Goal: Information Seeking & Learning: Learn about a topic

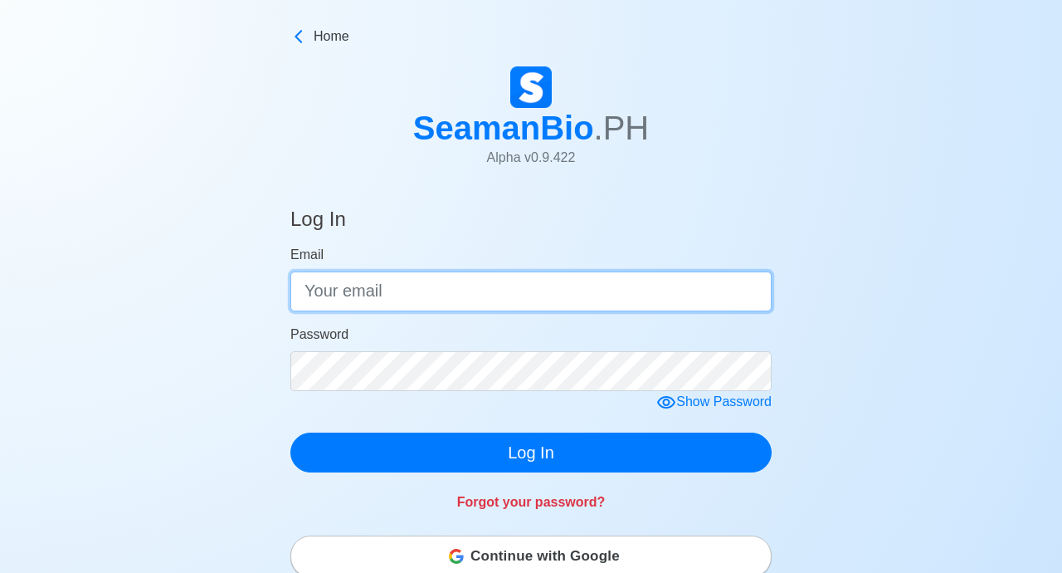
click at [538, 287] on input "Email" at bounding box center [530, 291] width 481 height 40
type input "[EMAIL_ADDRESS][DOMAIN_NAME]"
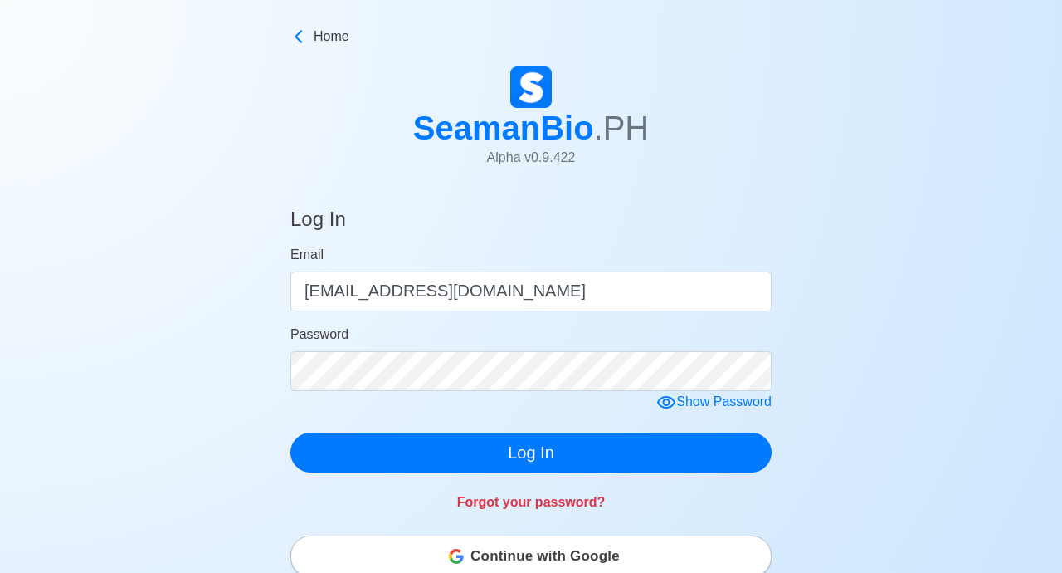
click at [666, 402] on icon at bounding box center [666, 403] width 20 height 20
click at [675, 406] on icon at bounding box center [672, 403] width 20 height 20
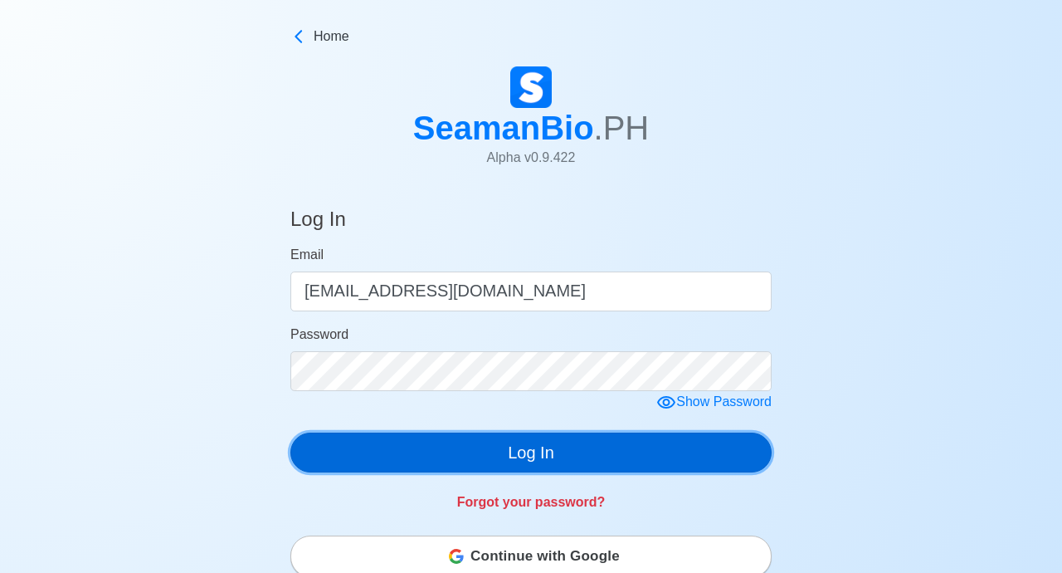
click at [546, 453] on button "Log In" at bounding box center [530, 452] width 481 height 40
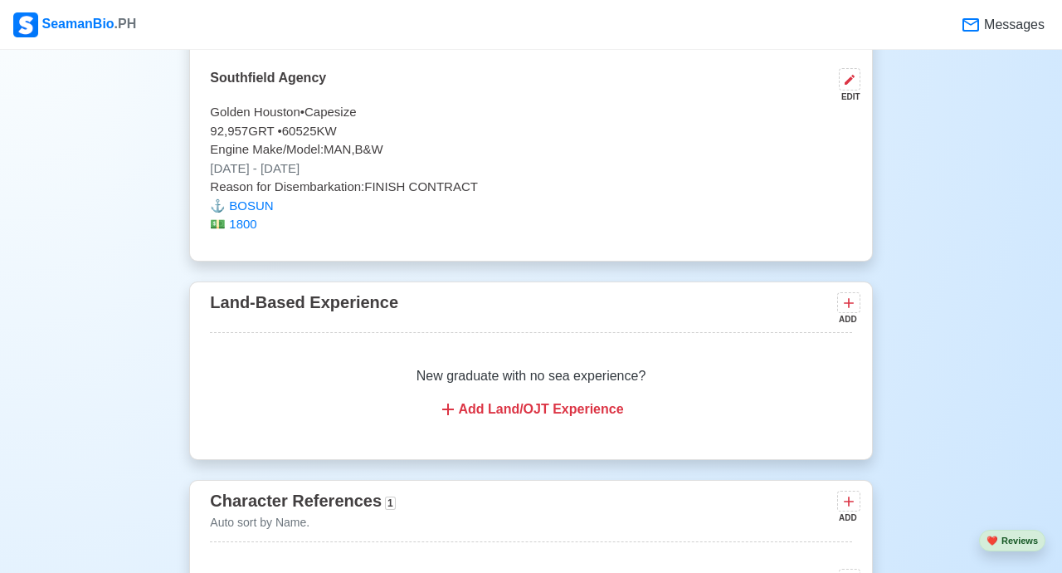
scroll to position [2319, 0]
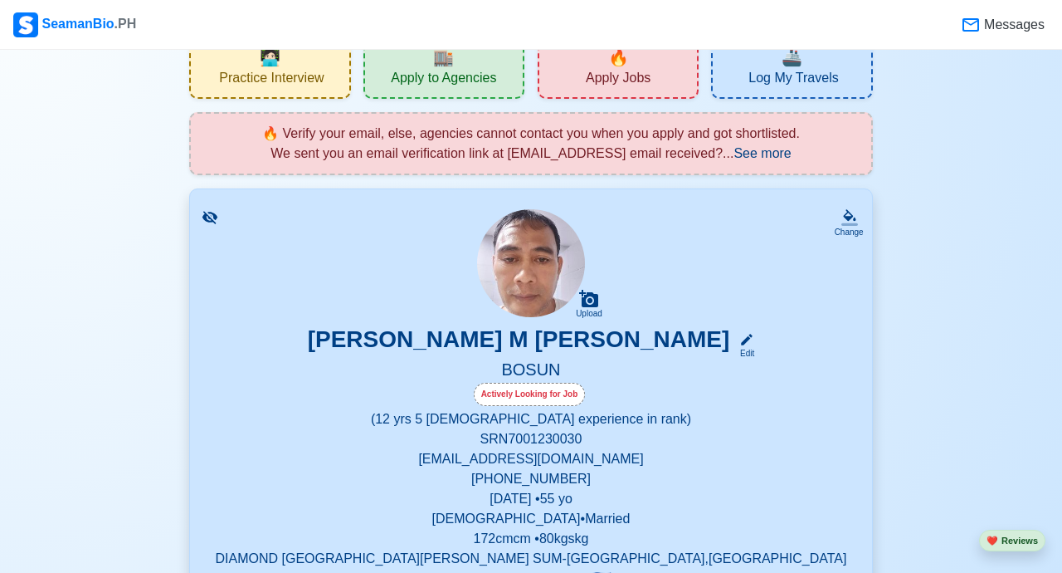
scroll to position [0, 0]
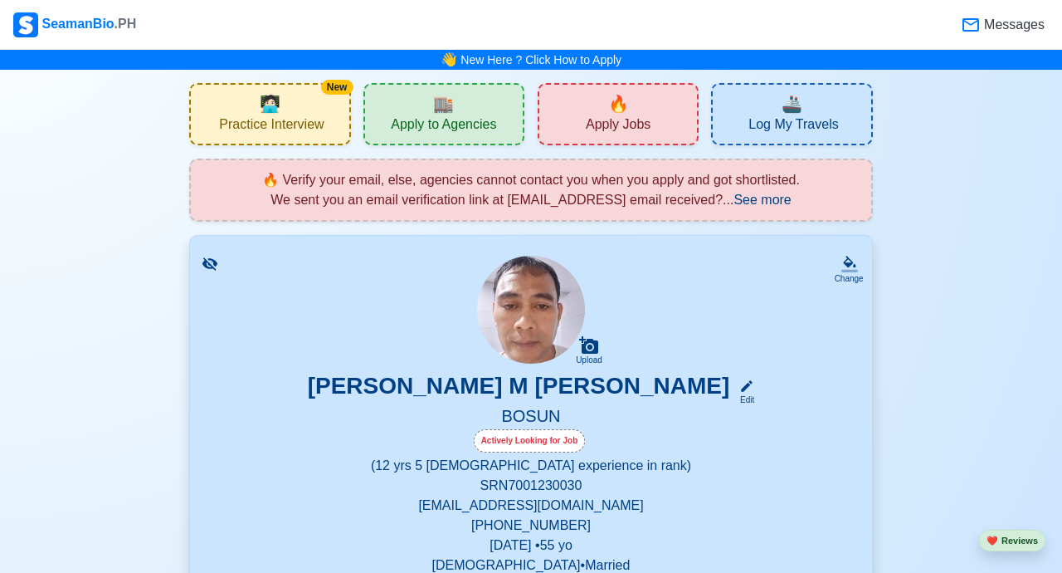
click at [487, 113] on div "🏬 Apply to Agencies" at bounding box center [443, 114] width 161 height 62
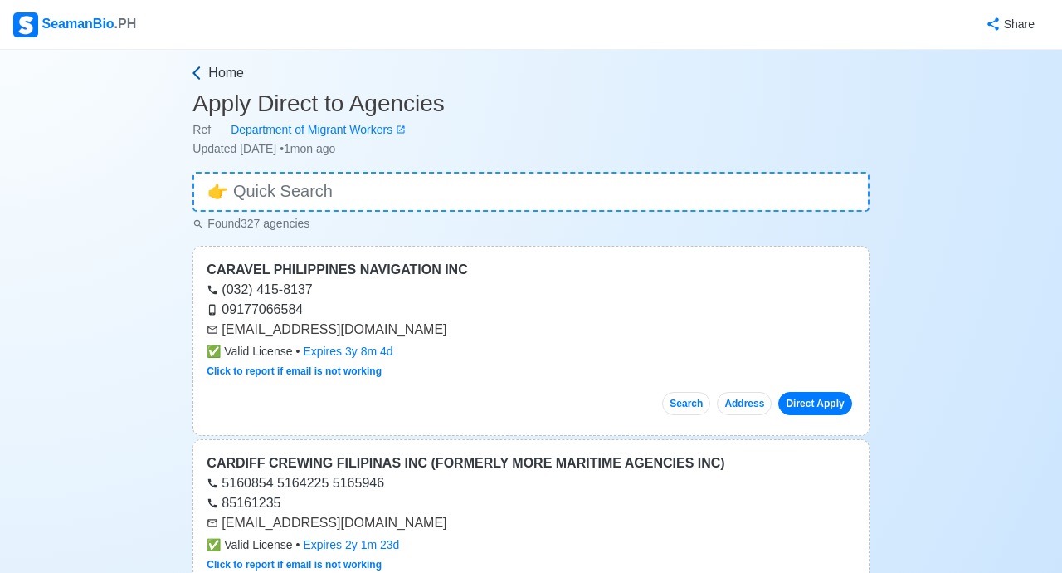
click at [194, 71] on icon at bounding box center [196, 72] width 7 height 13
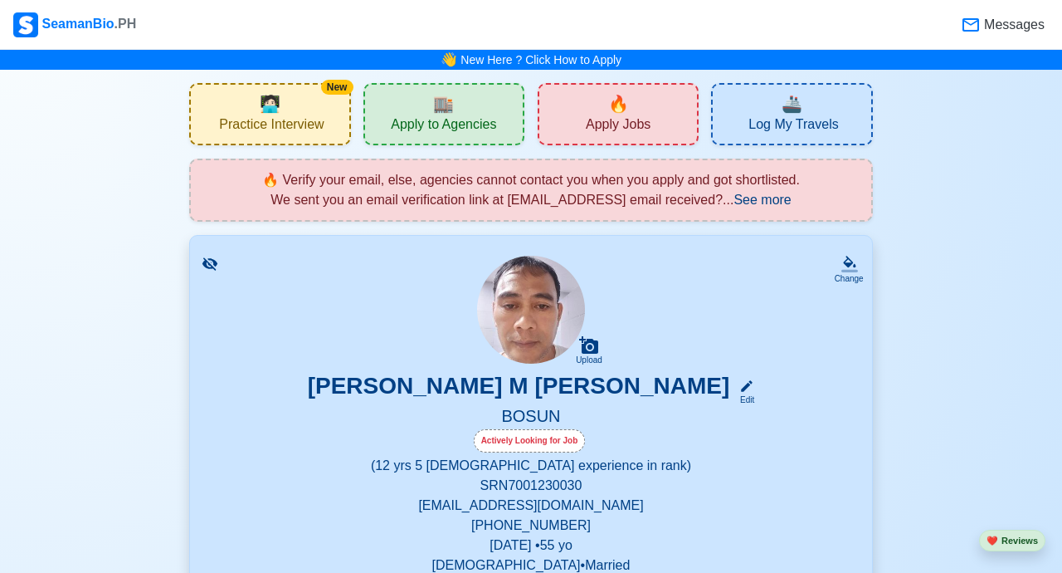
click at [653, 114] on div "🔥 Apply Jobs" at bounding box center [618, 114] width 161 height 62
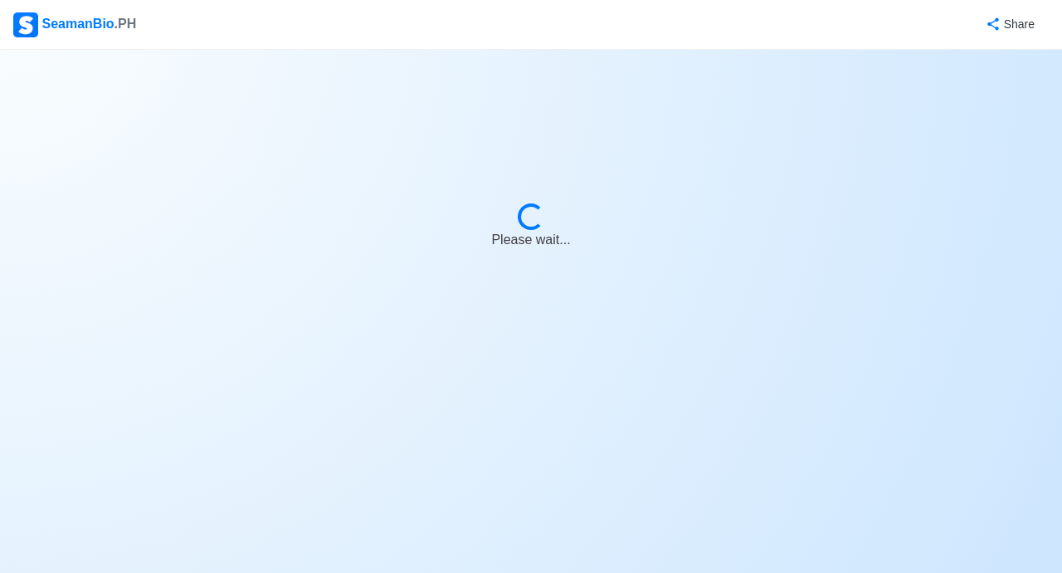
select select "Bosun"
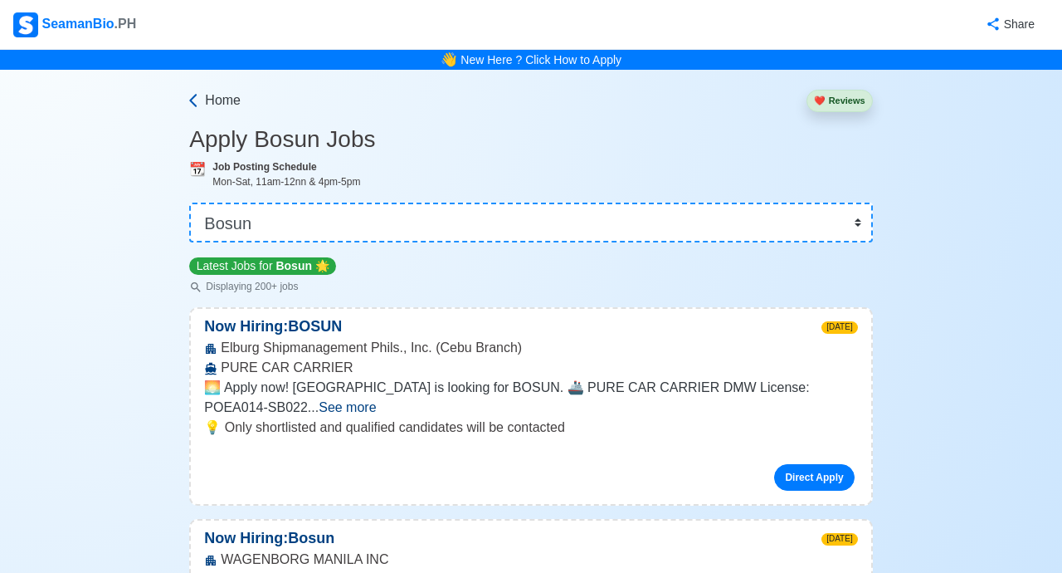
click at [194, 104] on icon at bounding box center [193, 100] width 7 height 13
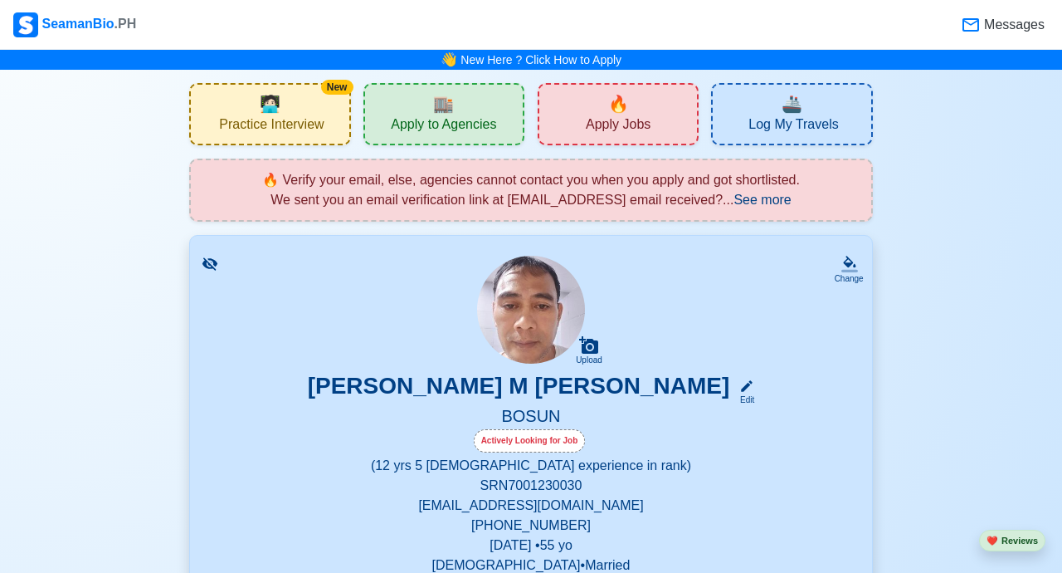
click at [307, 111] on div "New 🧑🏻‍💻 Practice Interview" at bounding box center [269, 114] width 161 height 62
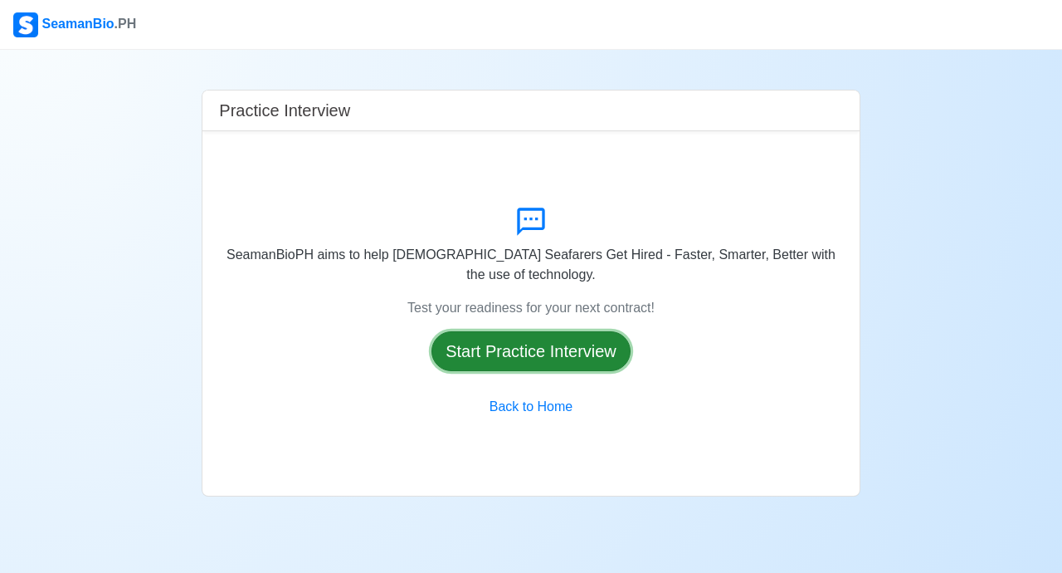
click at [539, 365] on button "Start Practice Interview" at bounding box center [531, 351] width 199 height 40
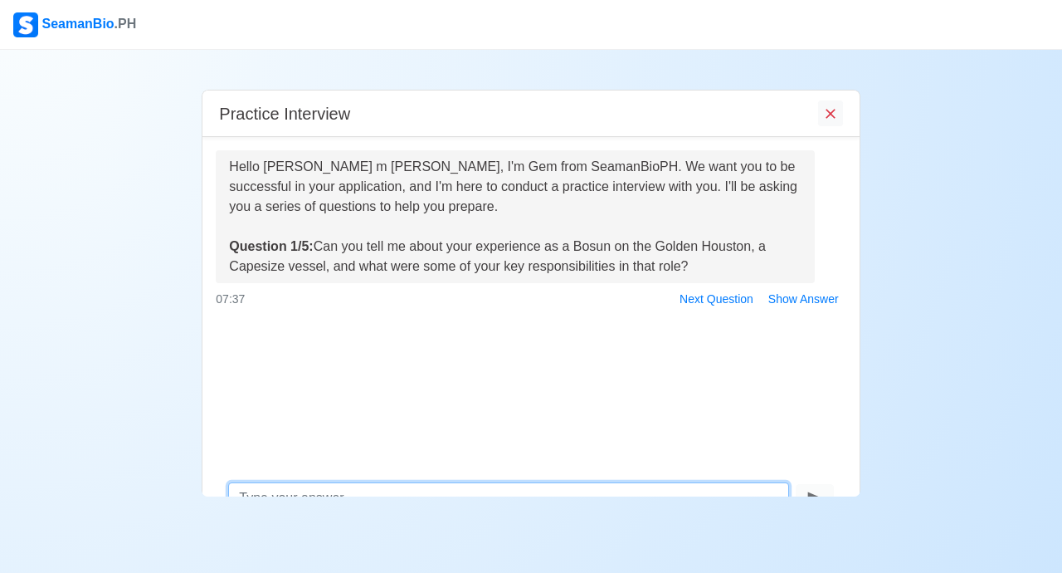
scroll to position [53, 0]
type textarea "im"
type textarea "Im the one take daily job order from chief officer,assist him during anchorage,…"
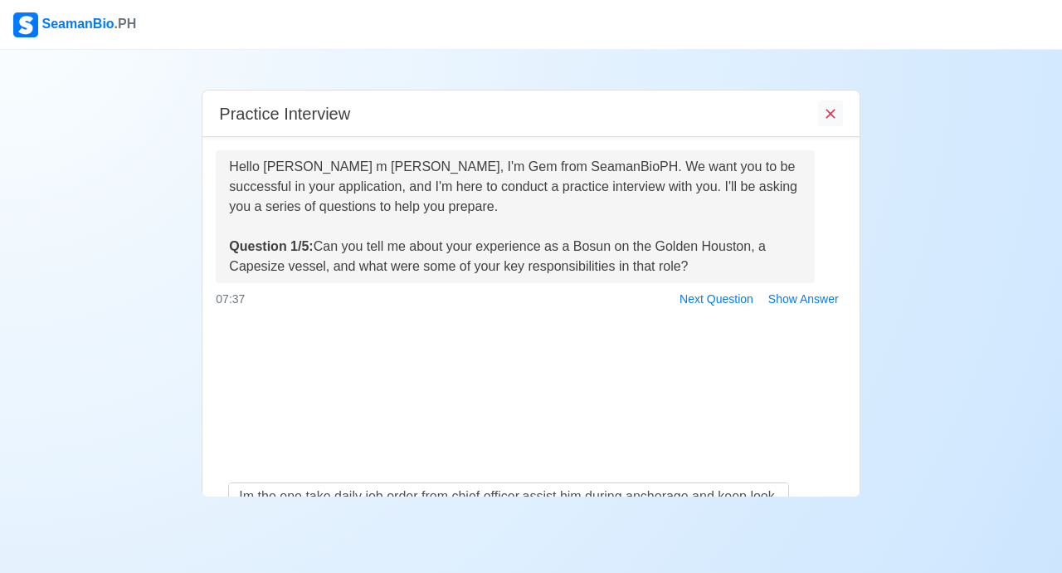
click at [816, 510] on icon "submit" at bounding box center [814, 516] width 15 height 12
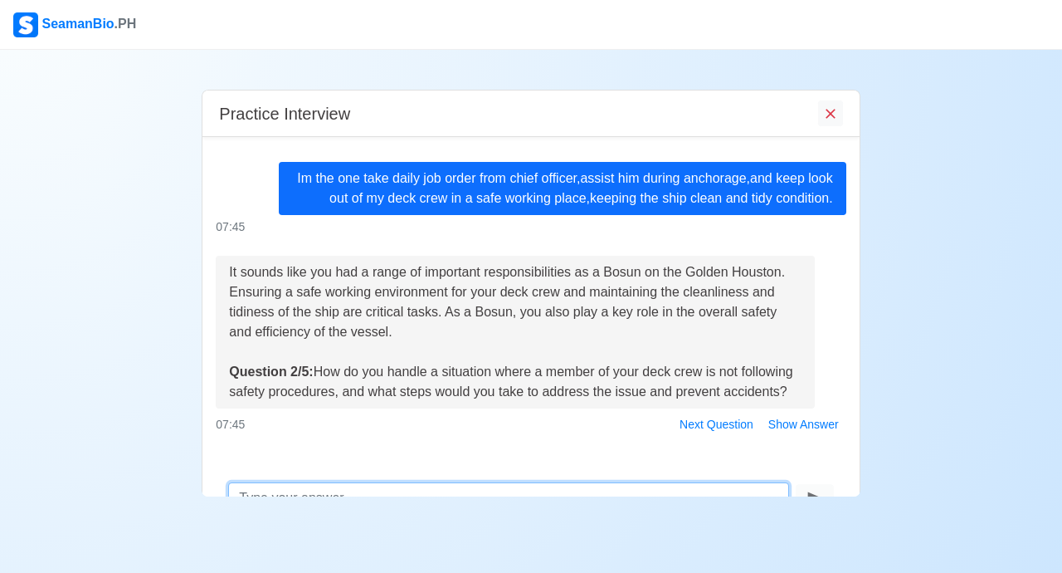
scroll to position [53, 0]
type textarea "call"
type textarea "Call him attention,stop work immidiatly,and give him a proper instraction about…"
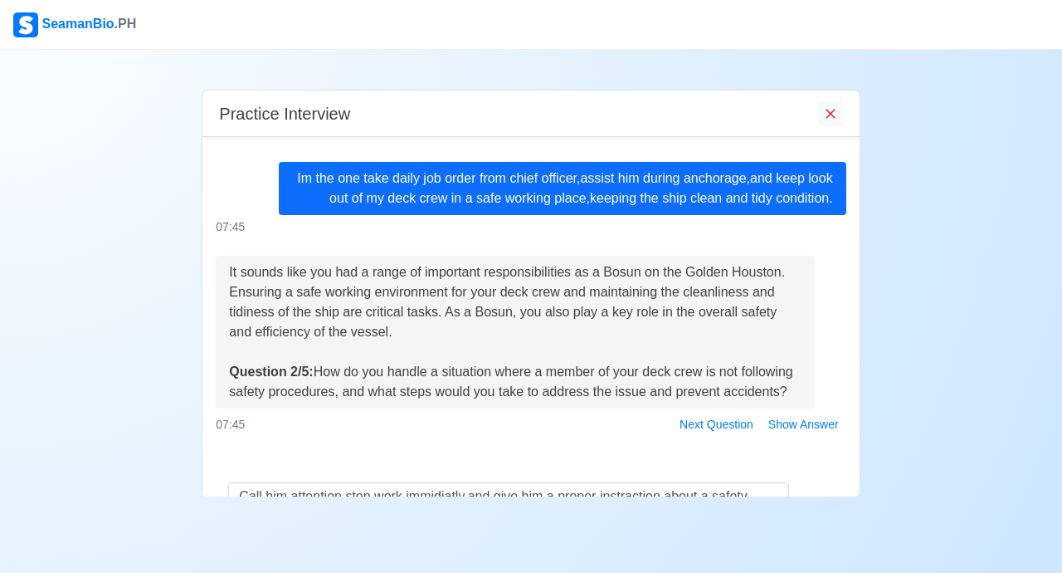
click at [822, 508] on icon "submit" at bounding box center [815, 516] width 17 height 17
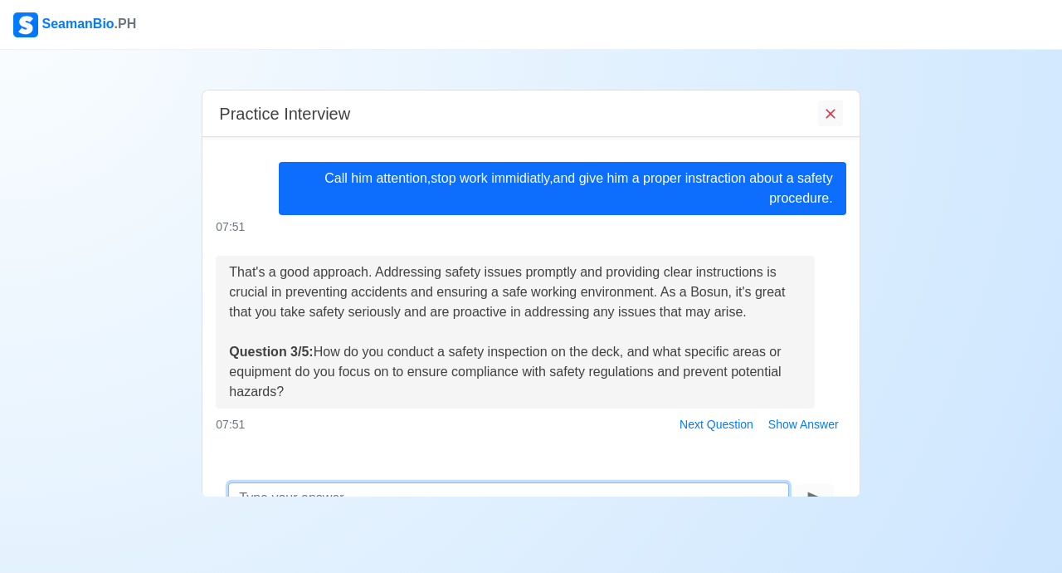
scroll to position [53, 0]
type textarea "daily"
type textarea "Daily inspect all running gears and motor fronm forward,main deck and aft,just …"
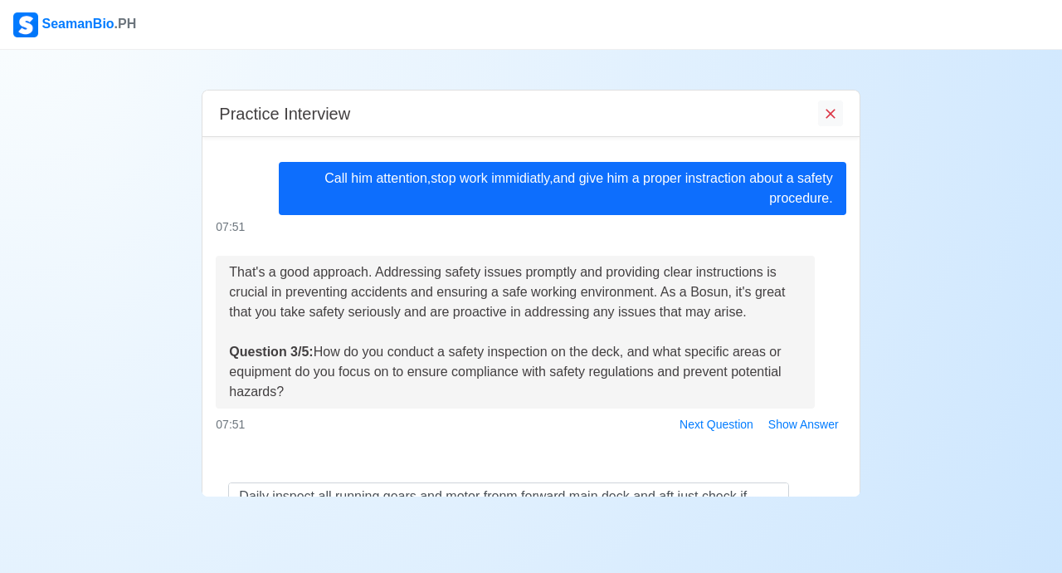
click at [822, 502] on button "submit" at bounding box center [815, 516] width 38 height 28
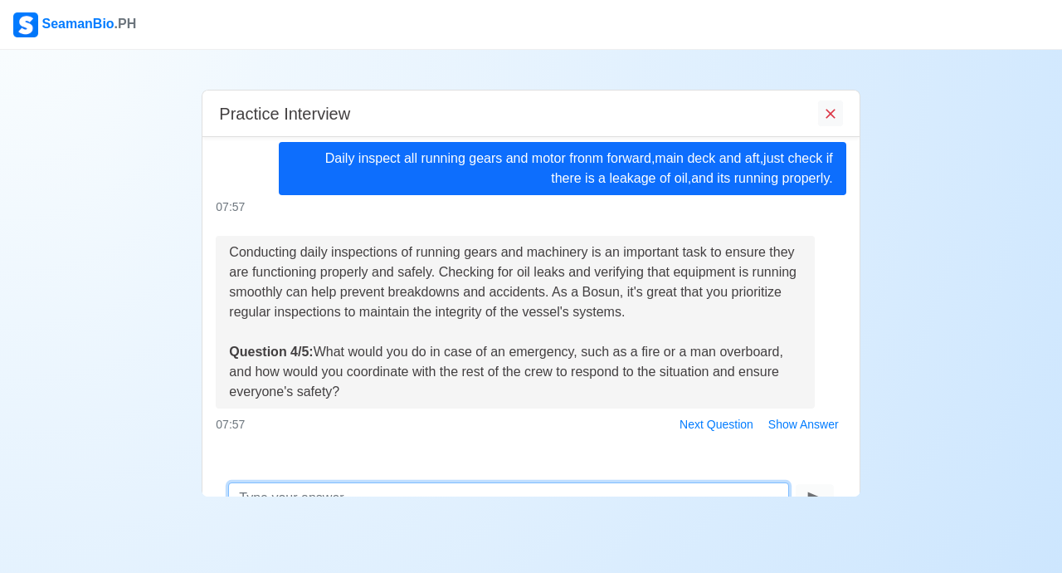
scroll to position [53, 0]
type textarea "inform"
type textarea "Inform the bridge immidialy,raise the emergency alarm"
click at [820, 490] on icon "submit" at bounding box center [815, 498] width 17 height 17
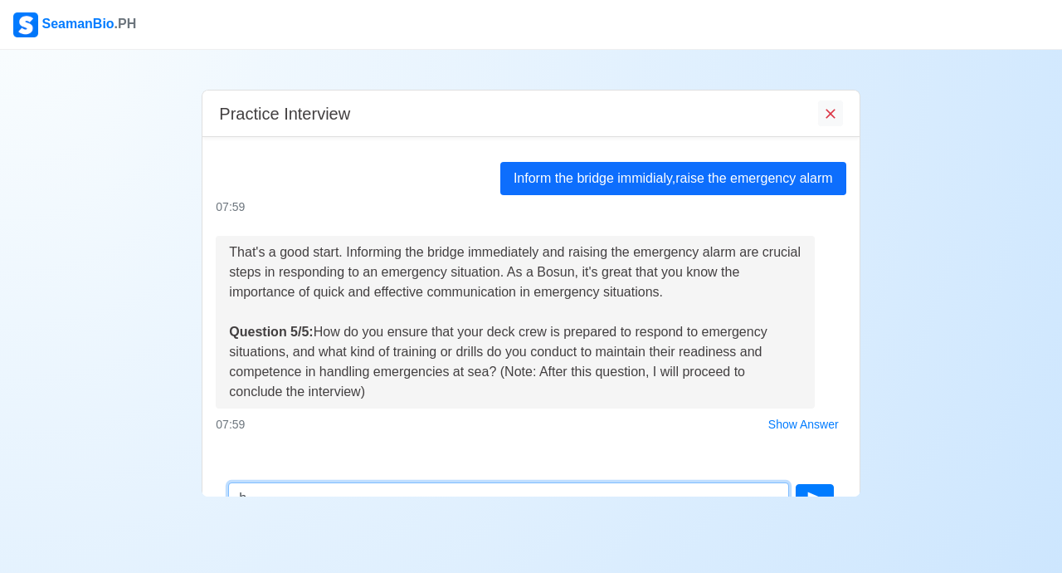
type textarea "by"
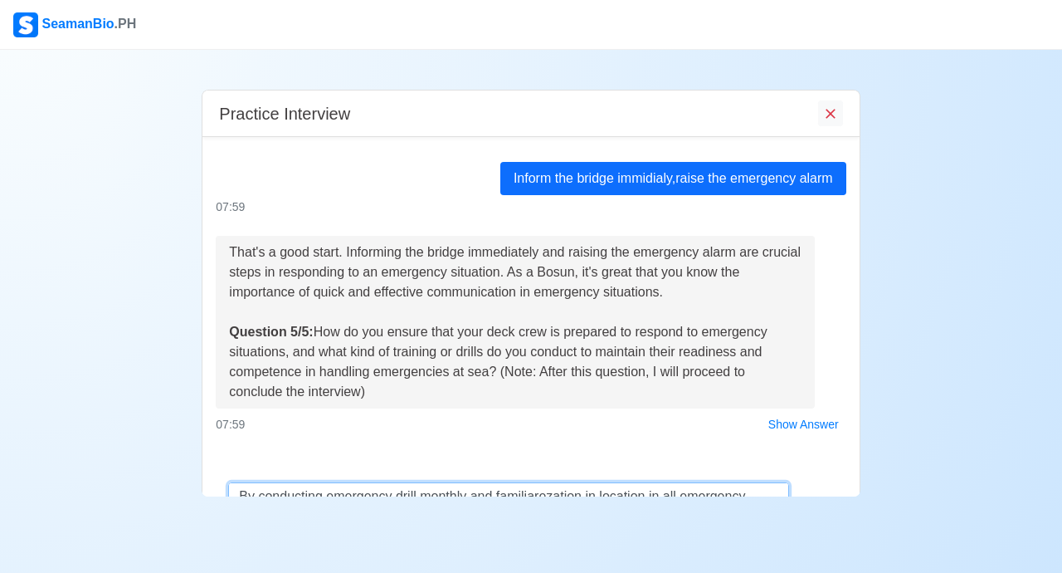
type textarea "By conducting emergency drill monthly and familiarezation in location in all em…"
click at [816, 508] on icon "submit" at bounding box center [815, 516] width 17 height 17
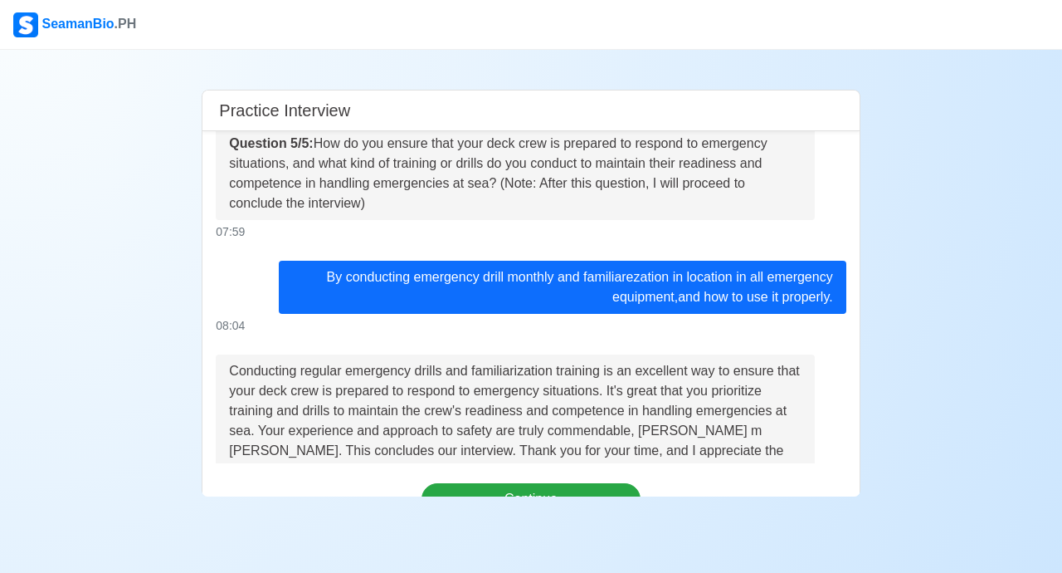
scroll to position [1412, 0]
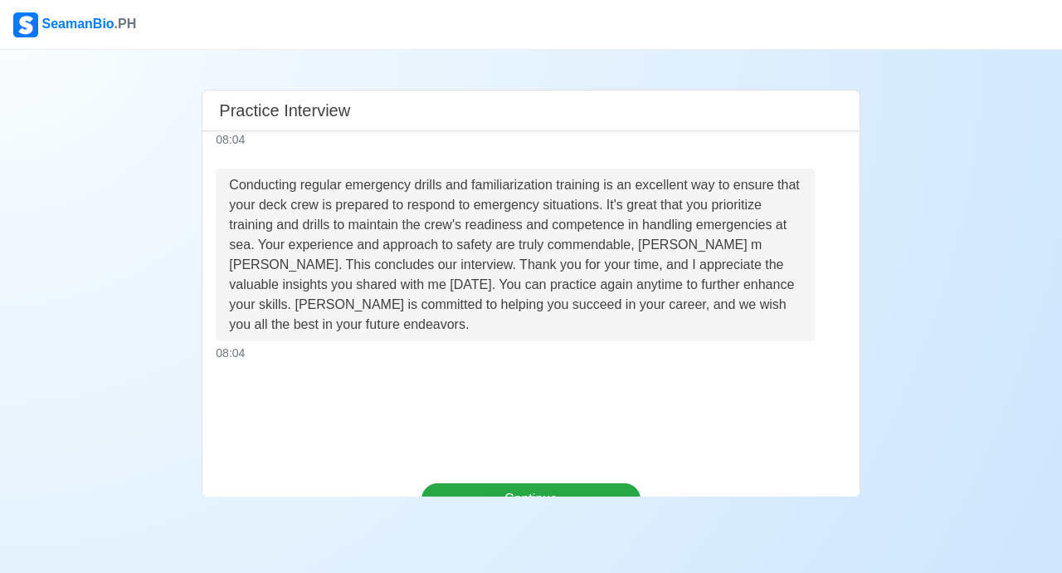
click at [537, 541] on button "Back to Home" at bounding box center [531, 537] width 124 height 32
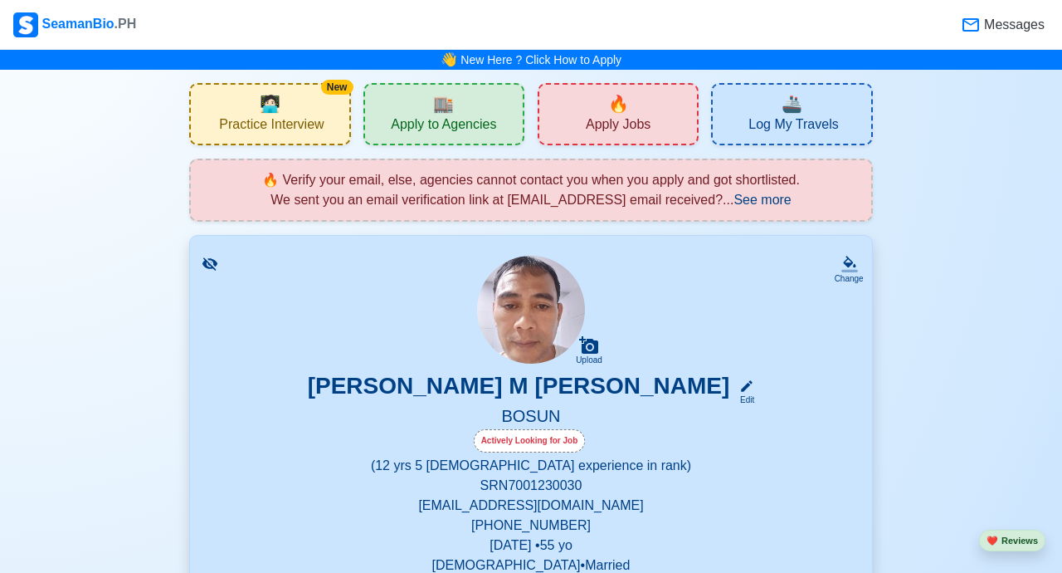
click at [594, 110] on div "🔥 Apply Jobs" at bounding box center [618, 114] width 161 height 62
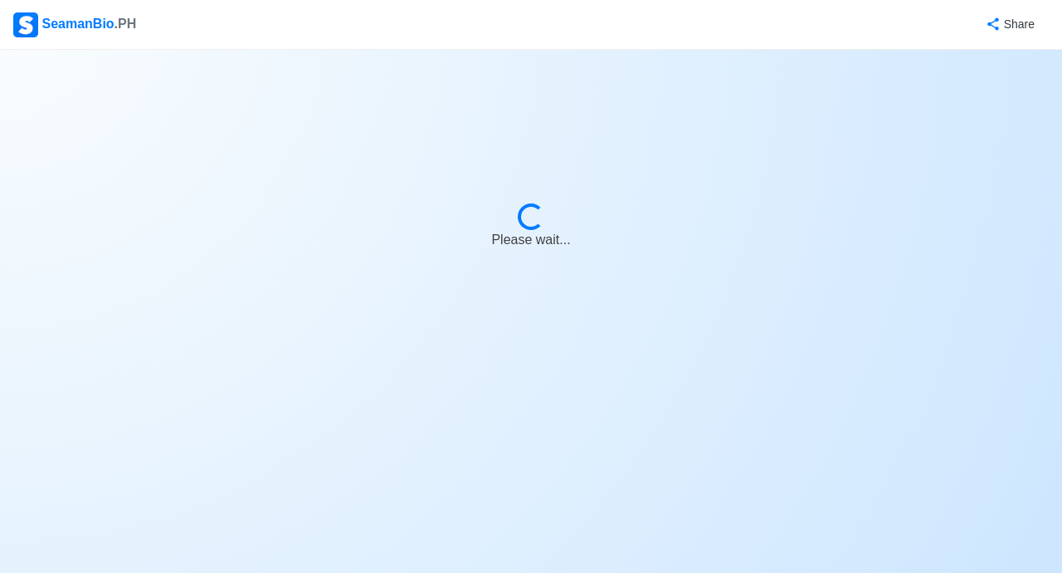
select select "Bosun"
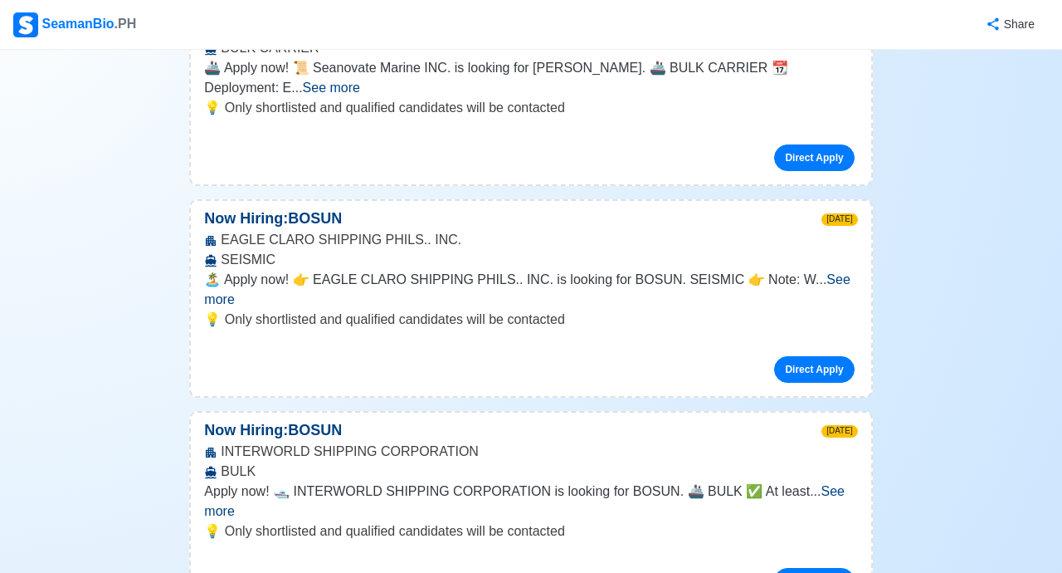
scroll to position [1166, 0]
click at [827, 484] on span "See more" at bounding box center [524, 501] width 641 height 34
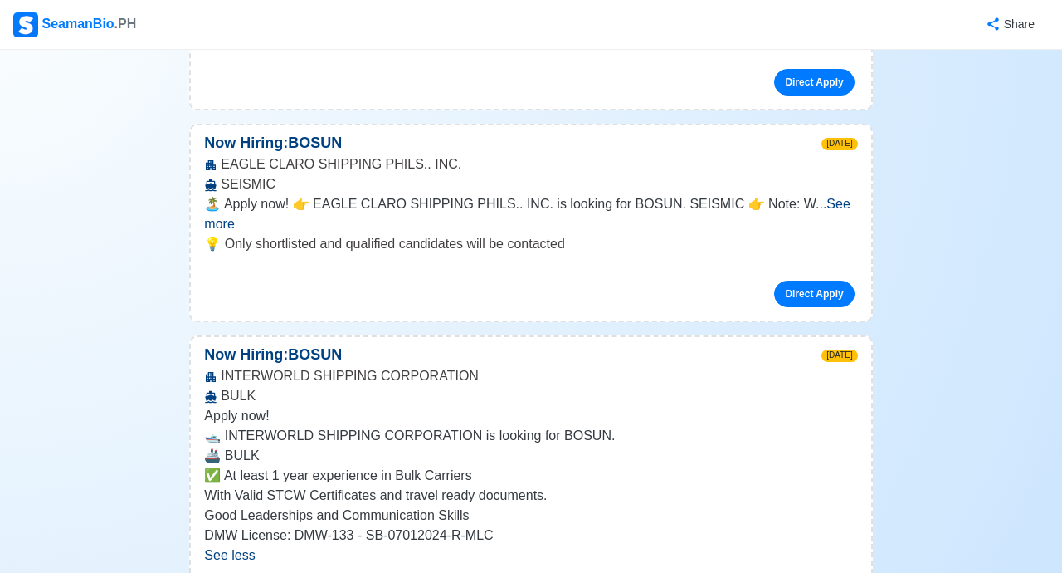
scroll to position [1242, 0]
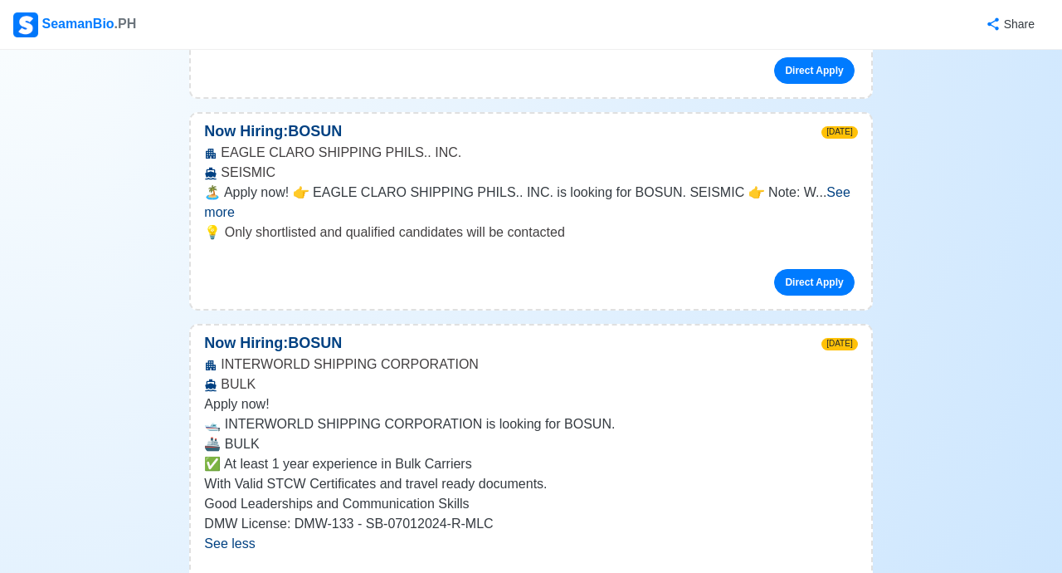
scroll to position [1295, 0]
